Goal: Navigation & Orientation: Find specific page/section

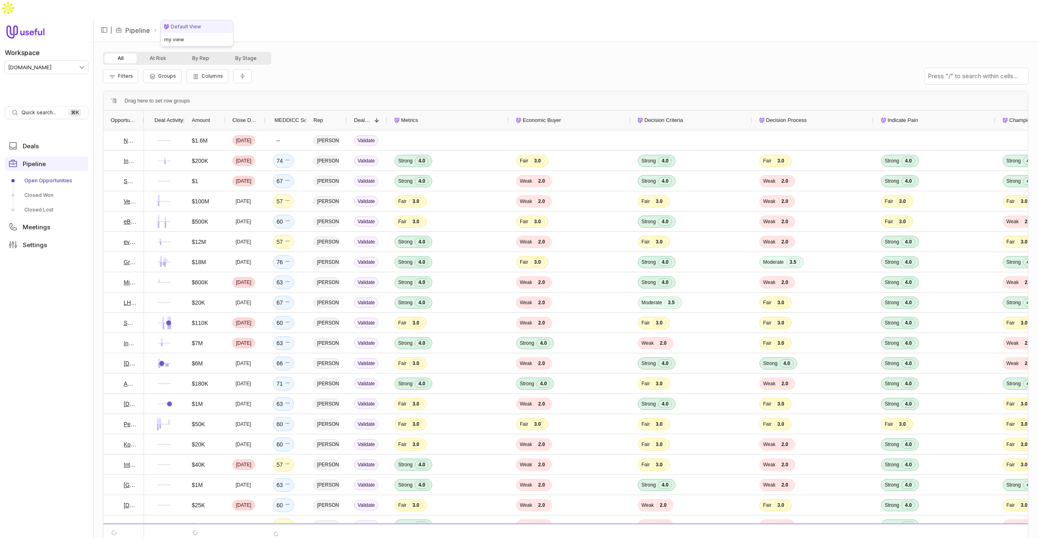
click at [195, 11] on html "Workspace tremendous.com Quick search... ⌘ K Deals Pipeline Open Opportunities …" at bounding box center [519, 269] width 1038 height 538
click at [253, 10] on html "Workspace tremendous.com Quick search... ⌘ K Deals Pipeline Open Opportunities …" at bounding box center [519, 269] width 1038 height 538
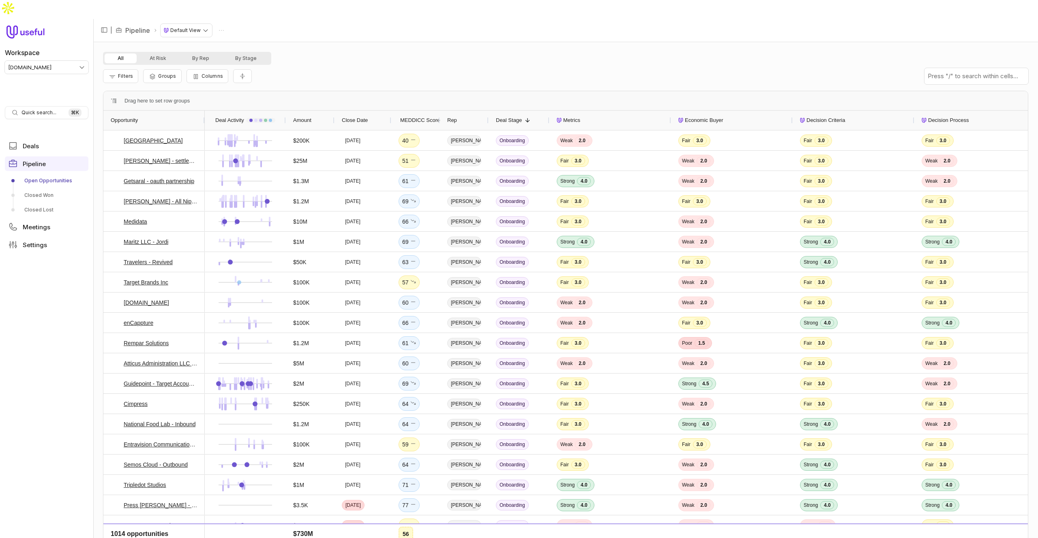
click at [405, 19] on nav "| Pipeline Default View" at bounding box center [565, 30] width 945 height 23
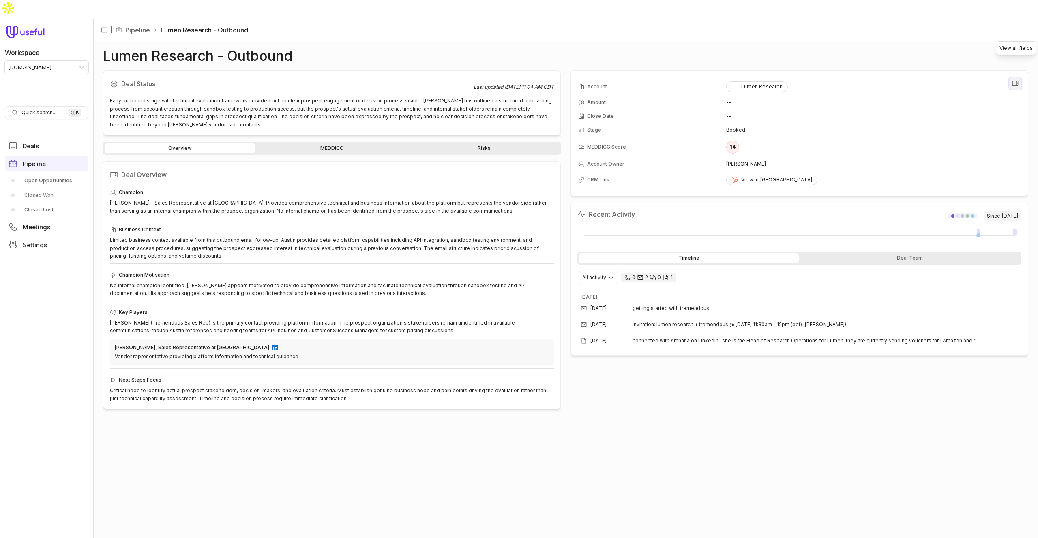
click at [1013, 80] on icon "View all fields" at bounding box center [1015, 83] width 7 height 7
drag, startPoint x: 738, startPoint y: 111, endPoint x: 645, endPoint y: 165, distance: 107.7
click at [738, 124] on td "Booked" at bounding box center [873, 130] width 294 height 13
